Goal: Task Accomplishment & Management: Manage account settings

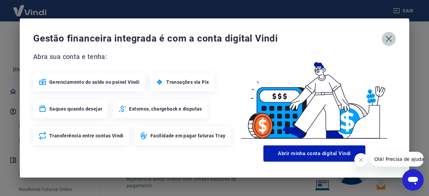
click at [390, 41] on icon "button" at bounding box center [389, 39] width 11 height 11
